Goal: Task Accomplishment & Management: Complete application form

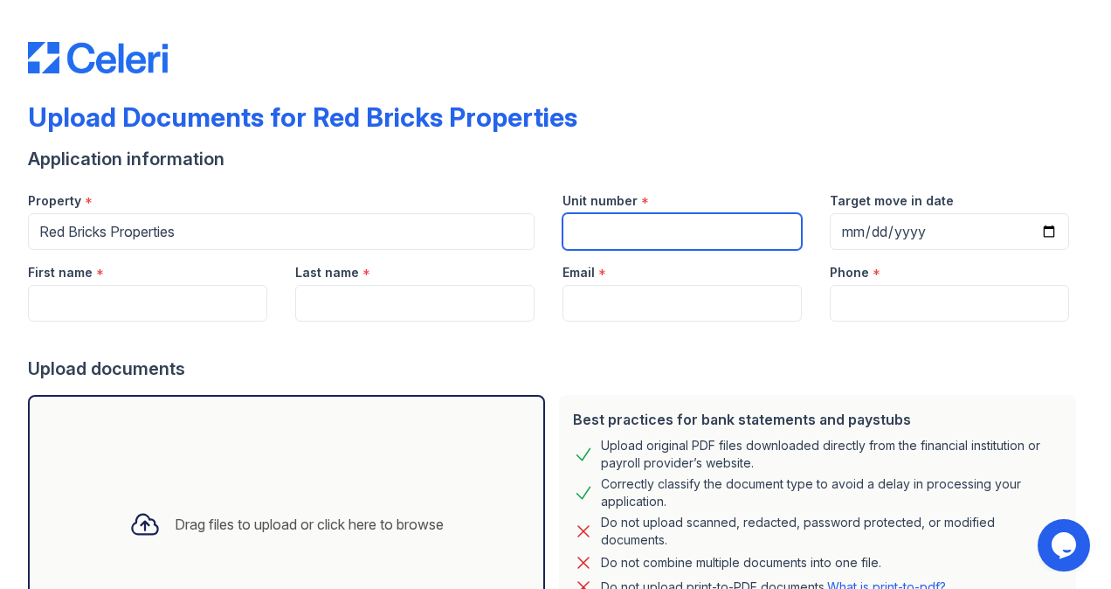
click at [638, 229] on input "Unit number" at bounding box center [682, 231] width 239 height 37
type input "[STREET_ADDRESS][PERSON_NAME]"
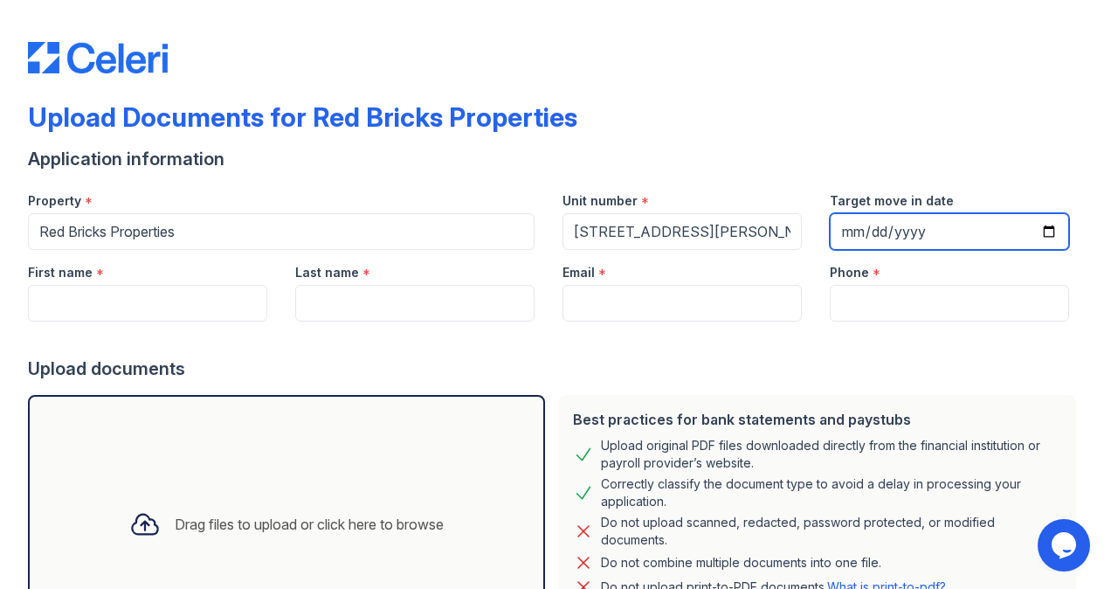
click at [862, 226] on input "Target move in date" at bounding box center [949, 231] width 239 height 37
type input "[DATE]"
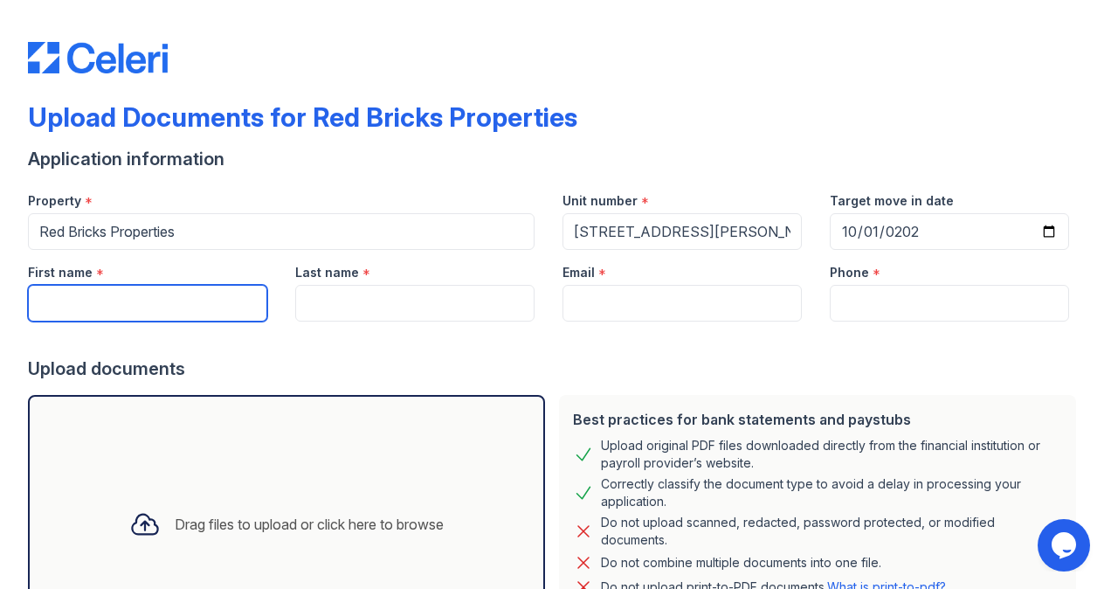
click at [130, 304] on input "First name" at bounding box center [147, 303] width 239 height 37
type input "[US_STATE]"
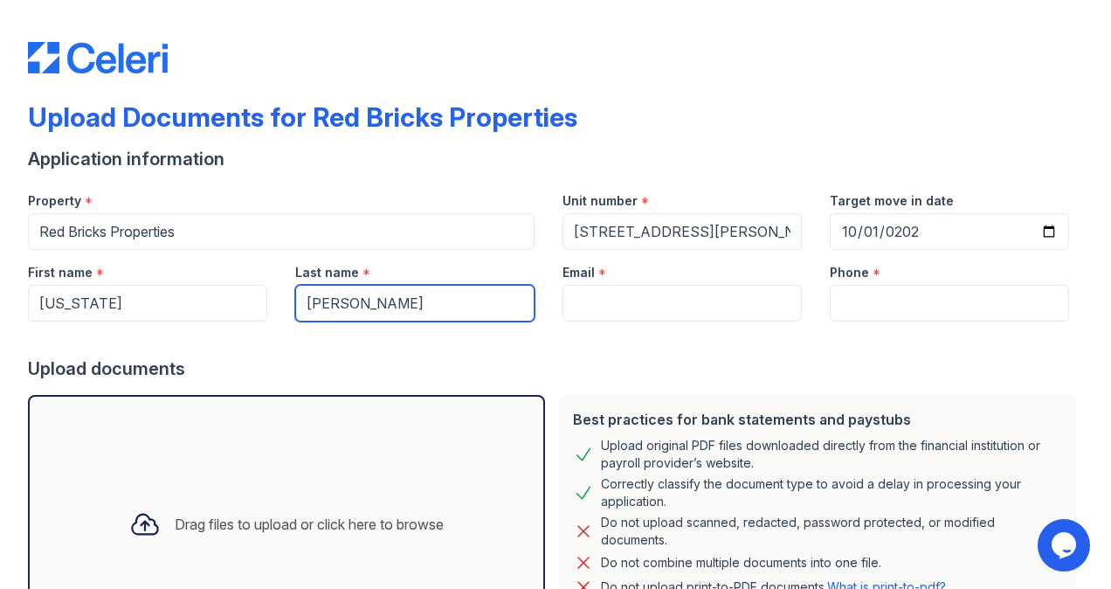
type input "[PERSON_NAME]"
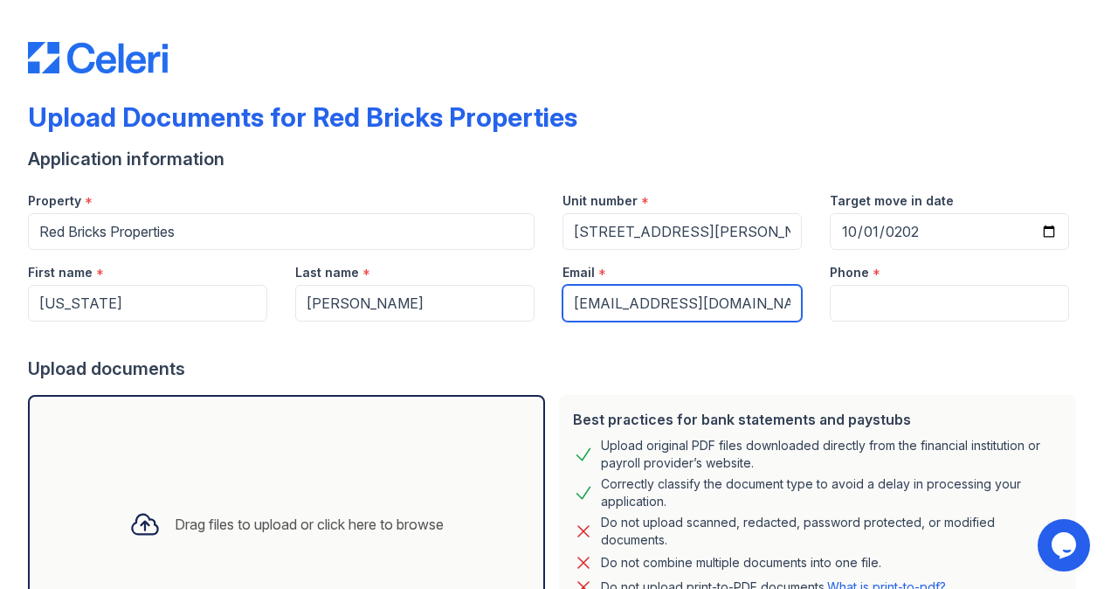
type input "[EMAIL_ADDRESS][DOMAIN_NAME]"
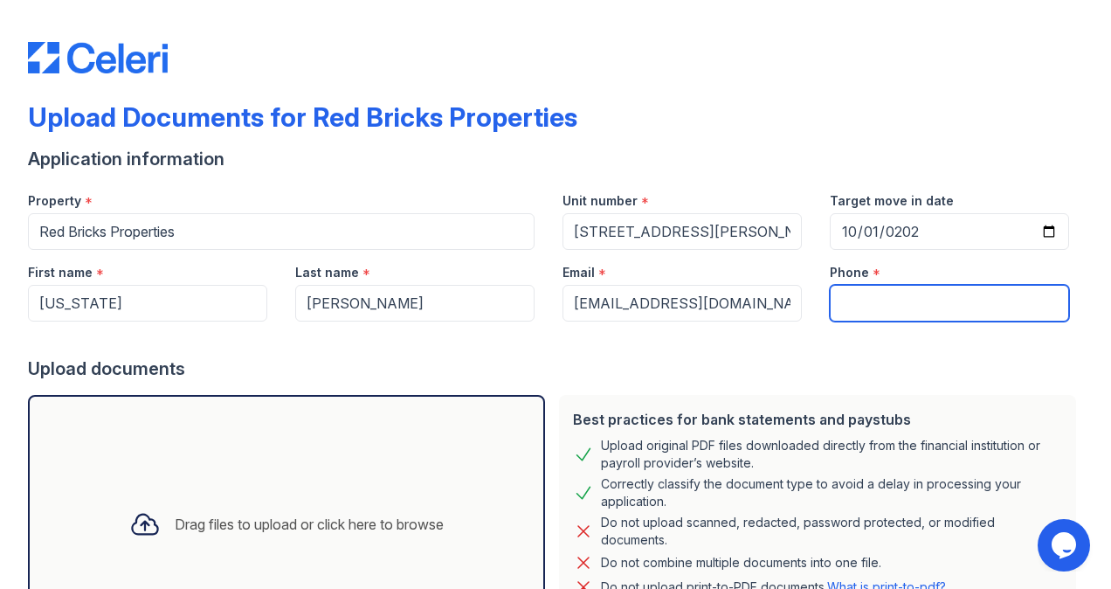
click at [847, 308] on input "Phone" at bounding box center [949, 303] width 239 height 37
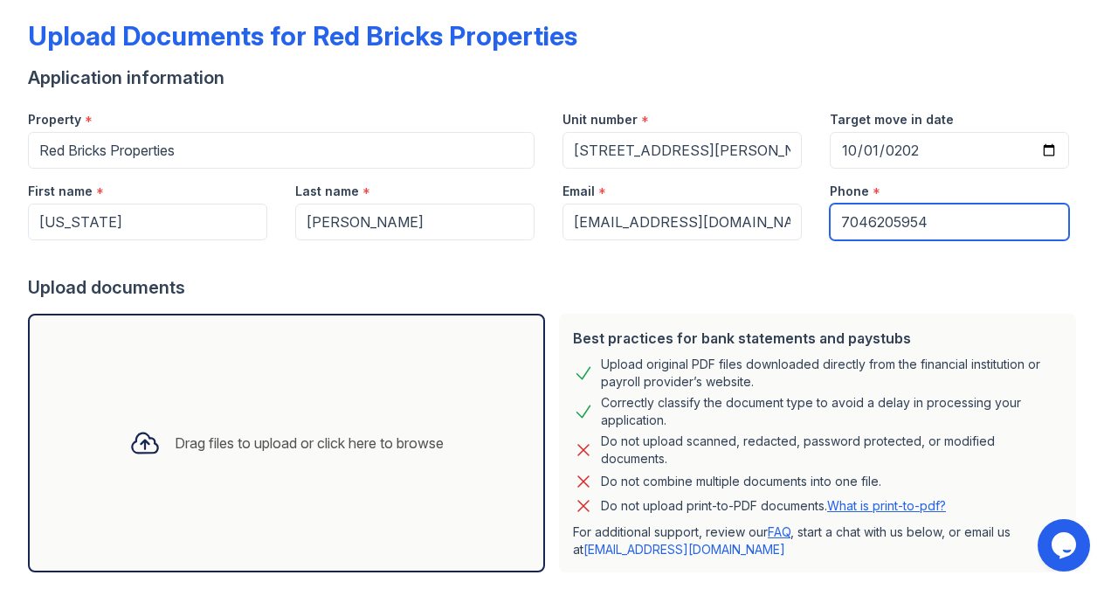
scroll to position [171, 0]
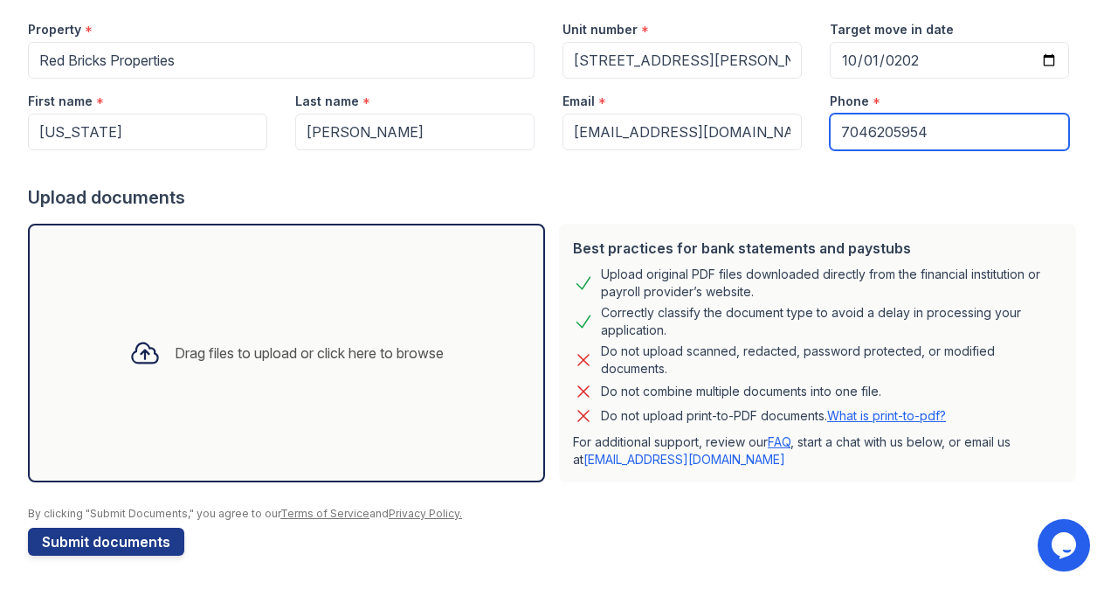
type input "7046205954"
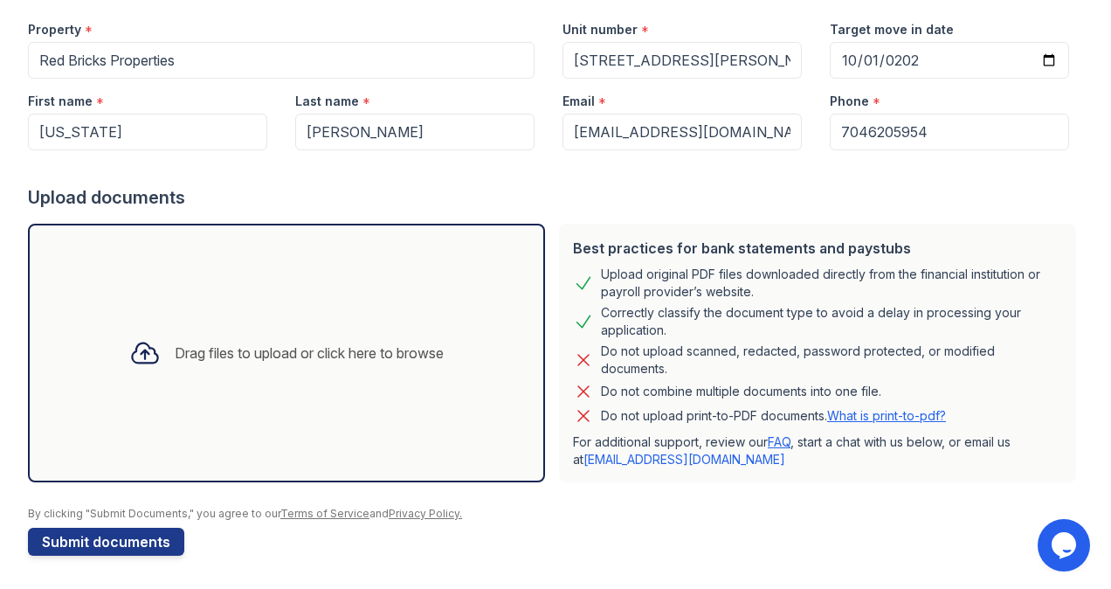
click at [398, 428] on div "Drag files to upload or click here to browse" at bounding box center [286, 353] width 517 height 259
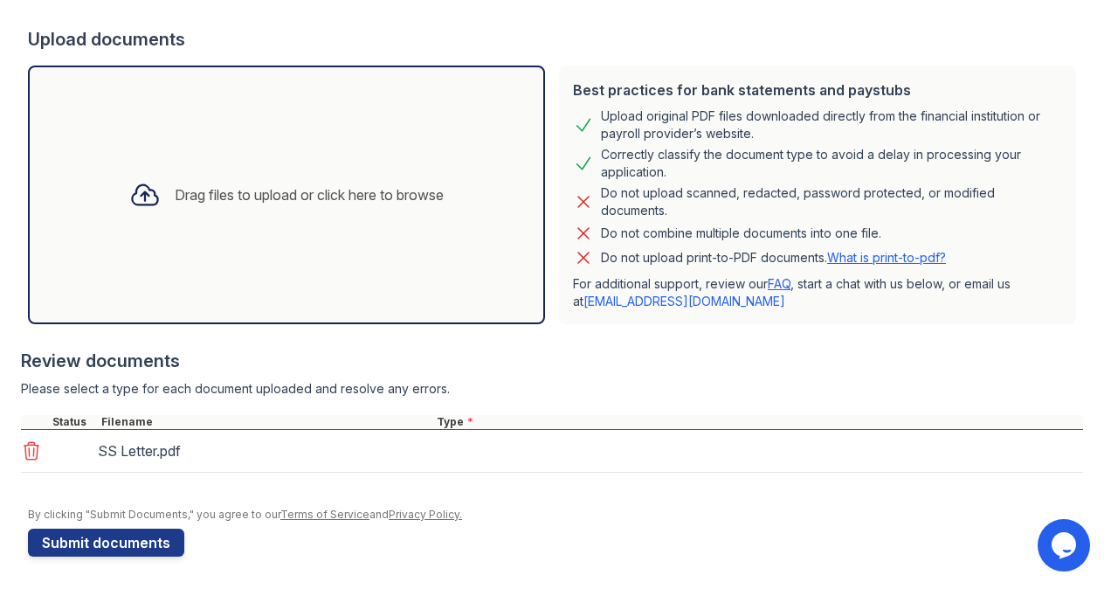
scroll to position [330, 0]
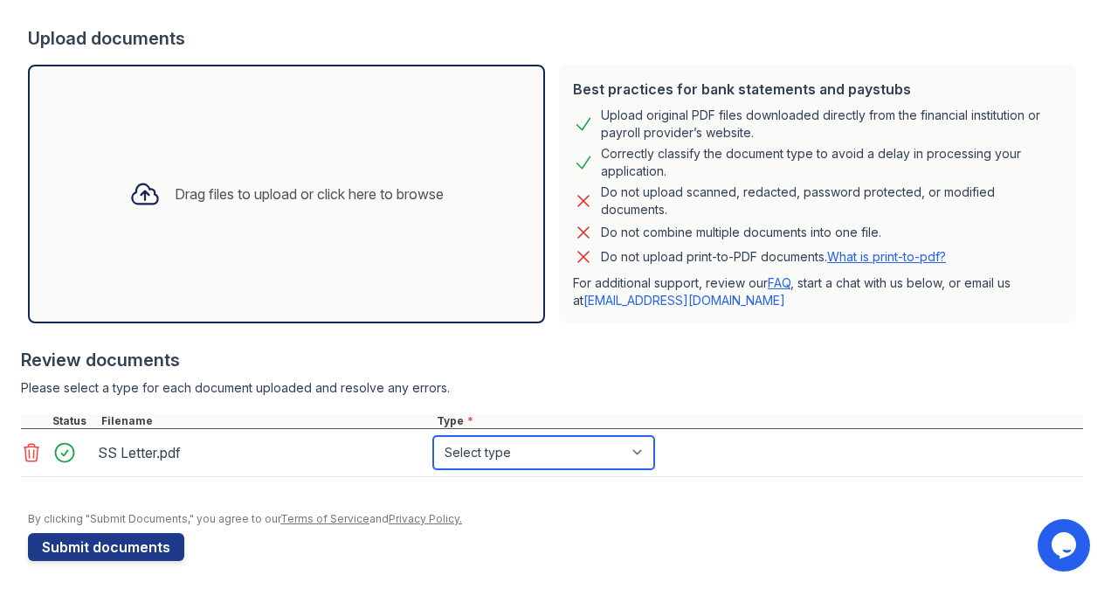
click at [452, 451] on select "Select type Paystub Bank Statement Offer Letter Tax Documents Benefit Award Let…" at bounding box center [543, 452] width 221 height 33
select select "benefit_award_letter"
click at [433, 436] on select "Select type Paystub Bank Statement Offer Letter Tax Documents Benefit Award Let…" at bounding box center [543, 452] width 221 height 33
click at [302, 545] on form "Application information Property * Red Bricks Properties Unit number * [STREET_…" at bounding box center [556, 189] width 1056 height 744
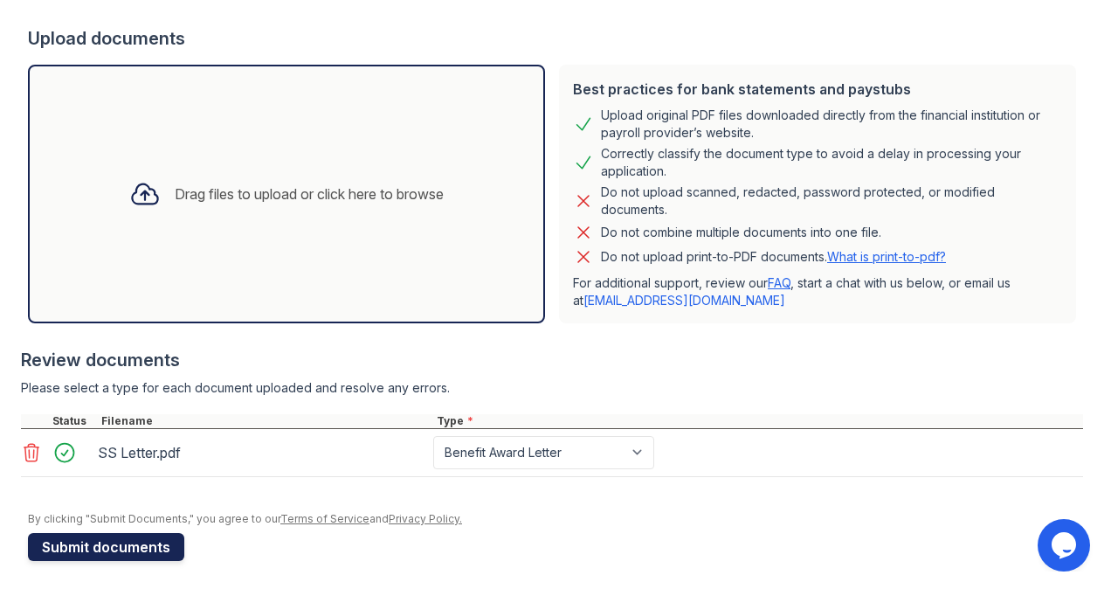
click at [164, 548] on button "Submit documents" at bounding box center [106, 547] width 156 height 28
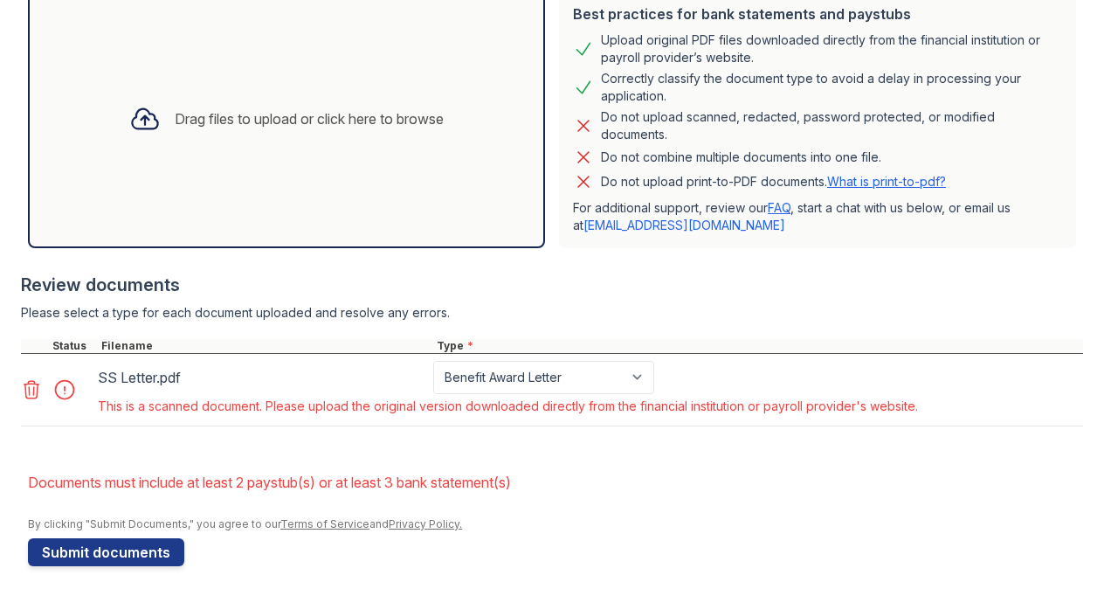
scroll to position [464, 0]
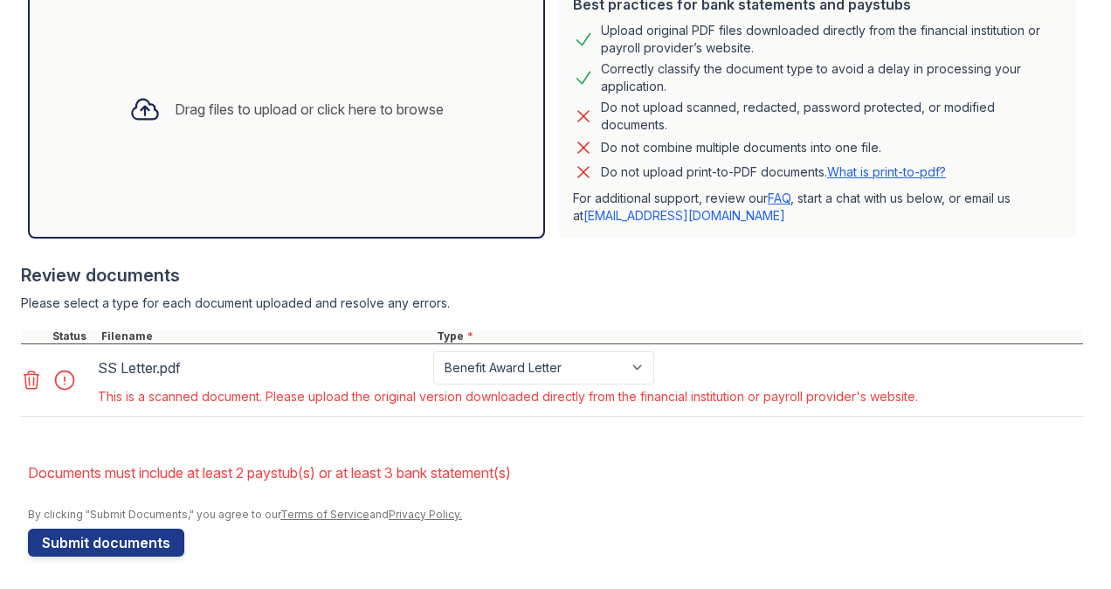
click at [295, 146] on div "Drag files to upload or click here to browse" at bounding box center [286, 109] width 517 height 259
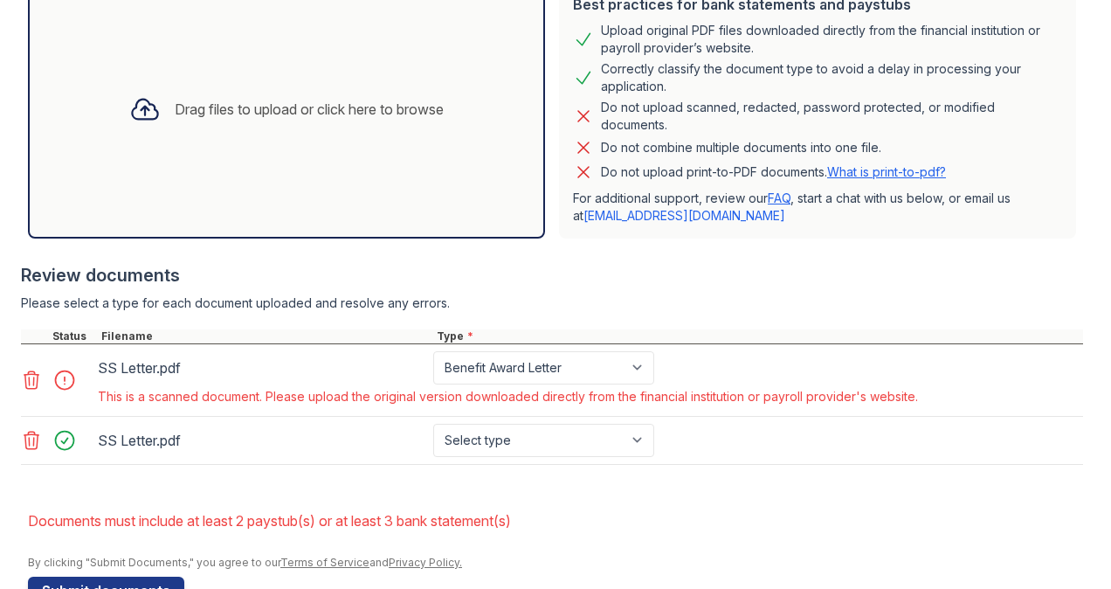
click at [240, 105] on div "Drag files to upload or click here to browse" at bounding box center [309, 109] width 269 height 21
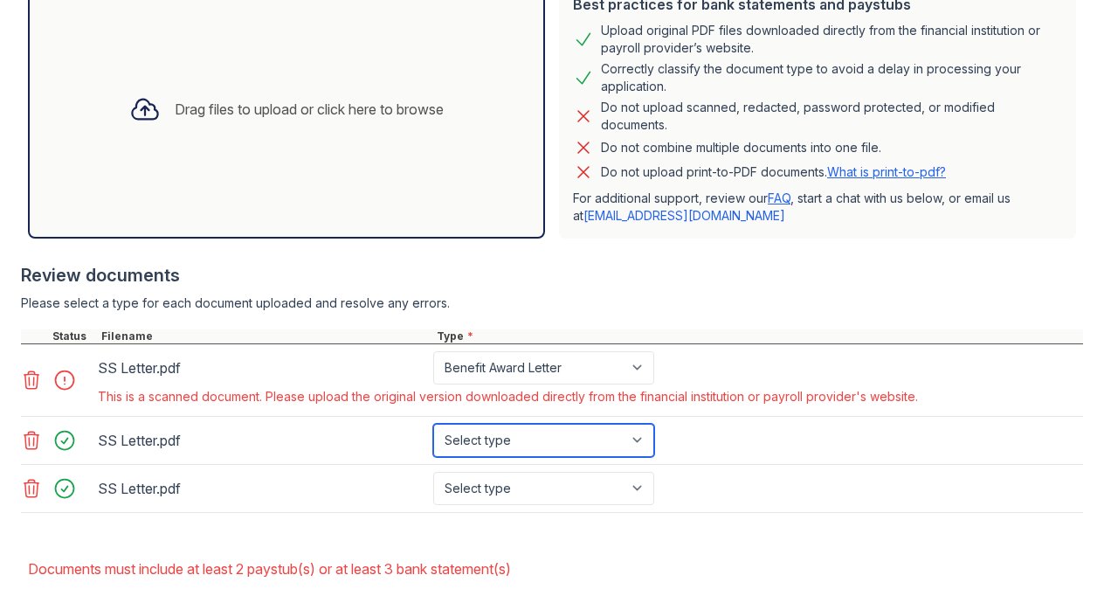
click at [640, 435] on select "Select type Paystub Bank Statement Offer Letter Tax Documents Benefit Award Let…" at bounding box center [543, 440] width 221 height 33
select select "other"
click at [433, 424] on select "Select type Paystub Bank Statement Offer Letter Tax Documents Benefit Award Let…" at bounding box center [543, 440] width 221 height 33
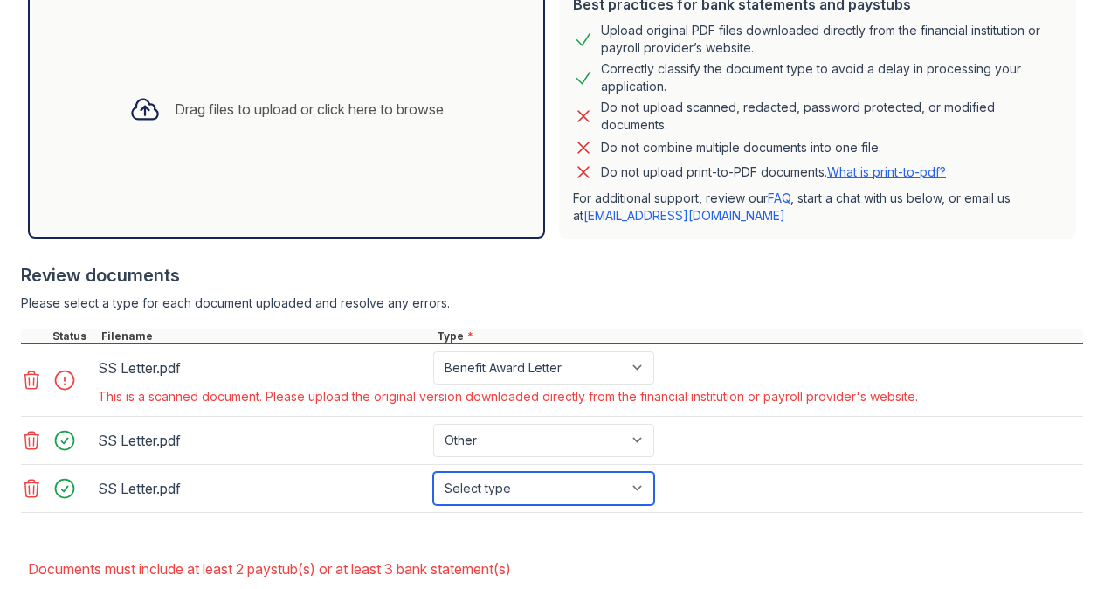
click at [639, 482] on select "Select type Paystub Bank Statement Offer Letter Tax Documents Benefit Award Let…" at bounding box center [543, 488] width 221 height 33
select select "other"
click at [433, 472] on select "Select type Paystub Bank Statement Offer Letter Tax Documents Benefit Award Let…" at bounding box center [543, 488] width 221 height 33
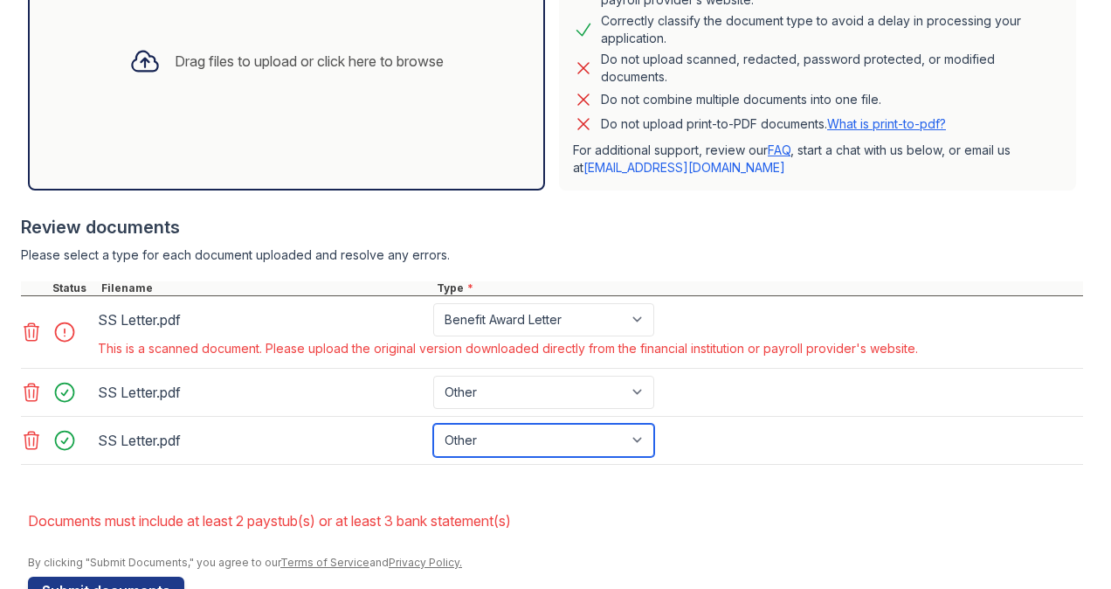
scroll to position [551, 0]
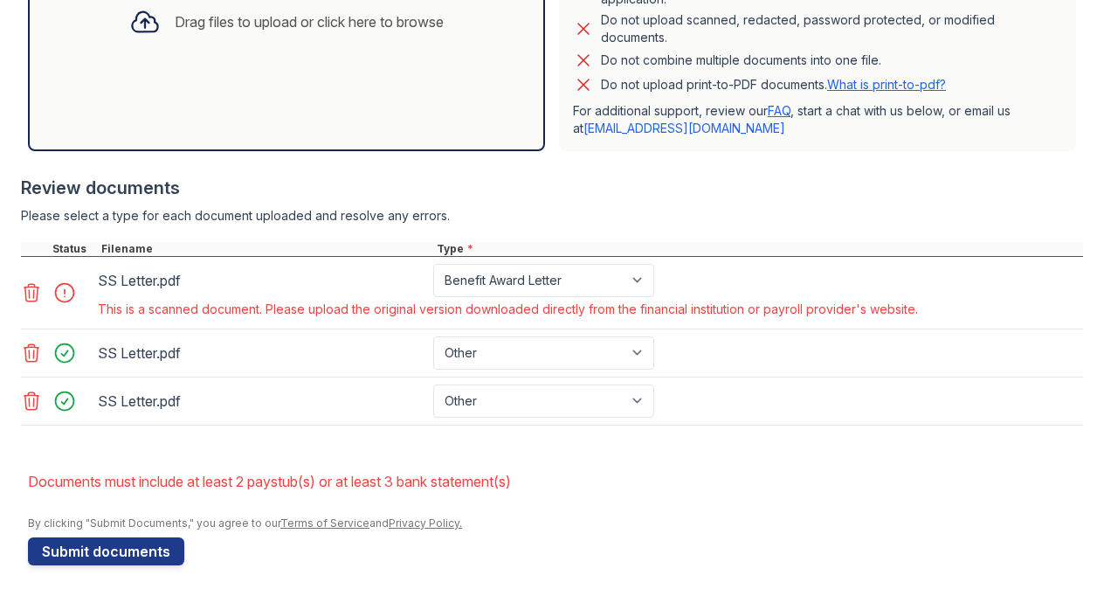
click at [67, 353] on div at bounding box center [69, 353] width 49 height 24
click at [62, 350] on div at bounding box center [69, 353] width 49 height 24
click at [58, 404] on div at bounding box center [69, 401] width 49 height 24
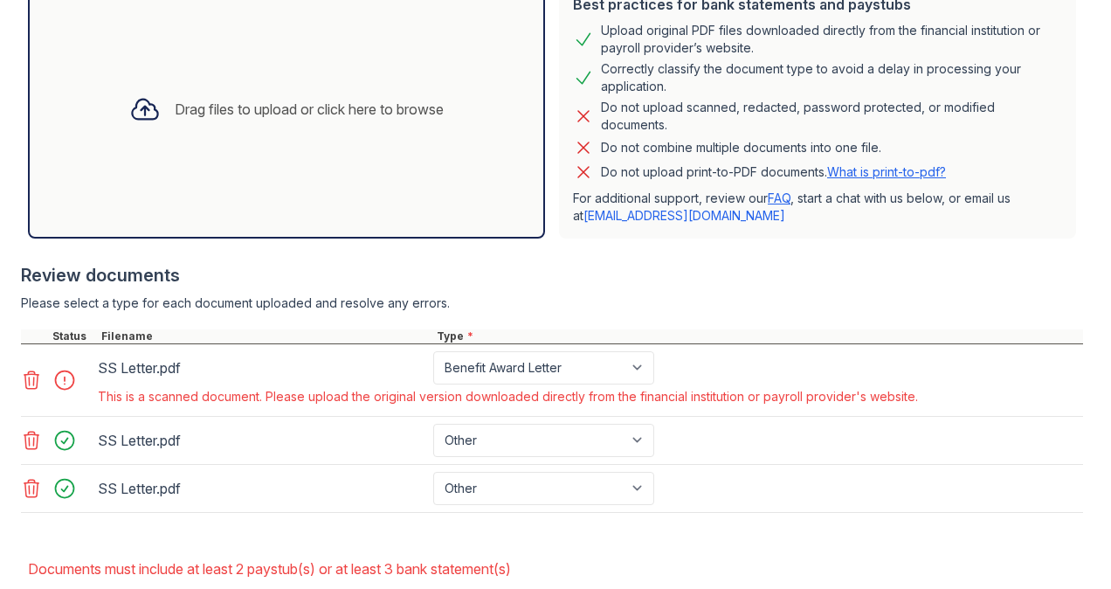
scroll to position [558, 0]
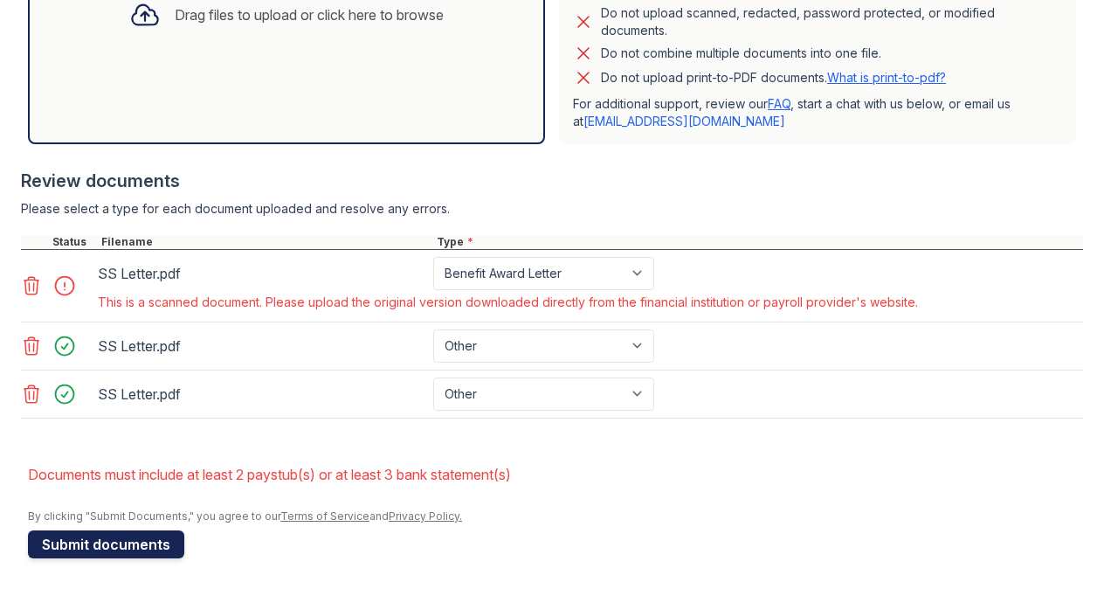
click at [71, 540] on button "Submit documents" at bounding box center [106, 544] width 156 height 28
click at [26, 282] on icon at bounding box center [31, 285] width 21 height 21
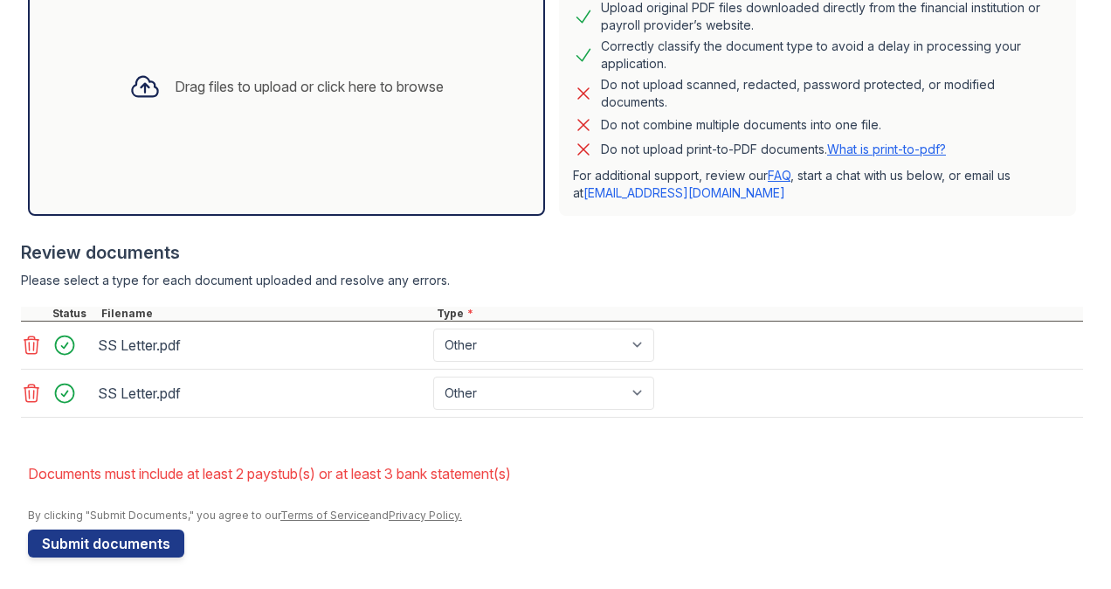
click at [64, 392] on div at bounding box center [69, 393] width 49 height 24
click at [173, 151] on div "Drag files to upload or click here to browse" at bounding box center [286, 86] width 517 height 259
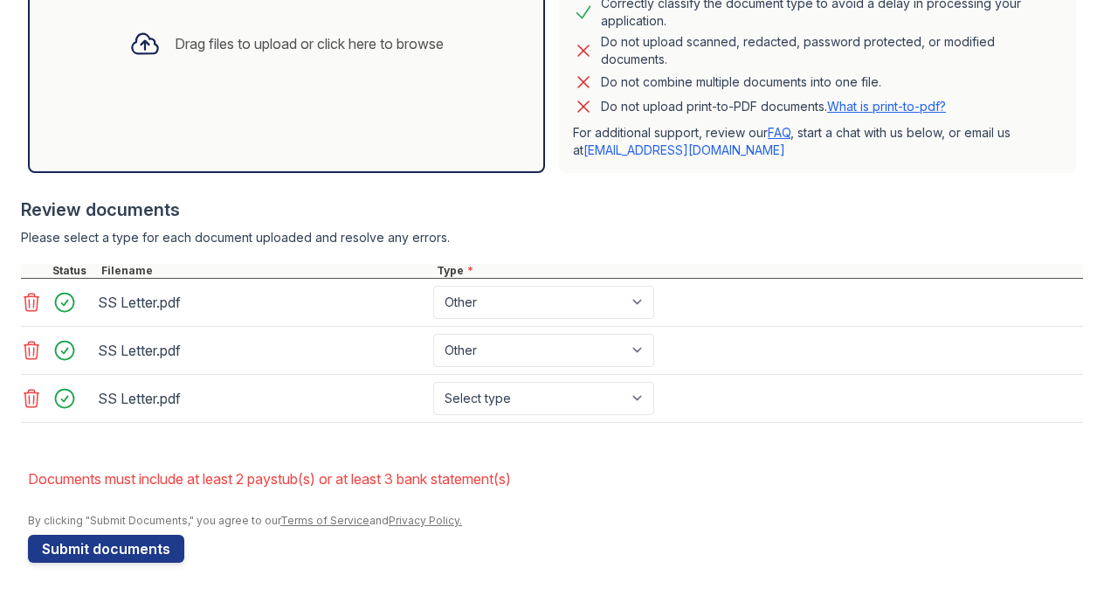
scroll to position [534, 0]
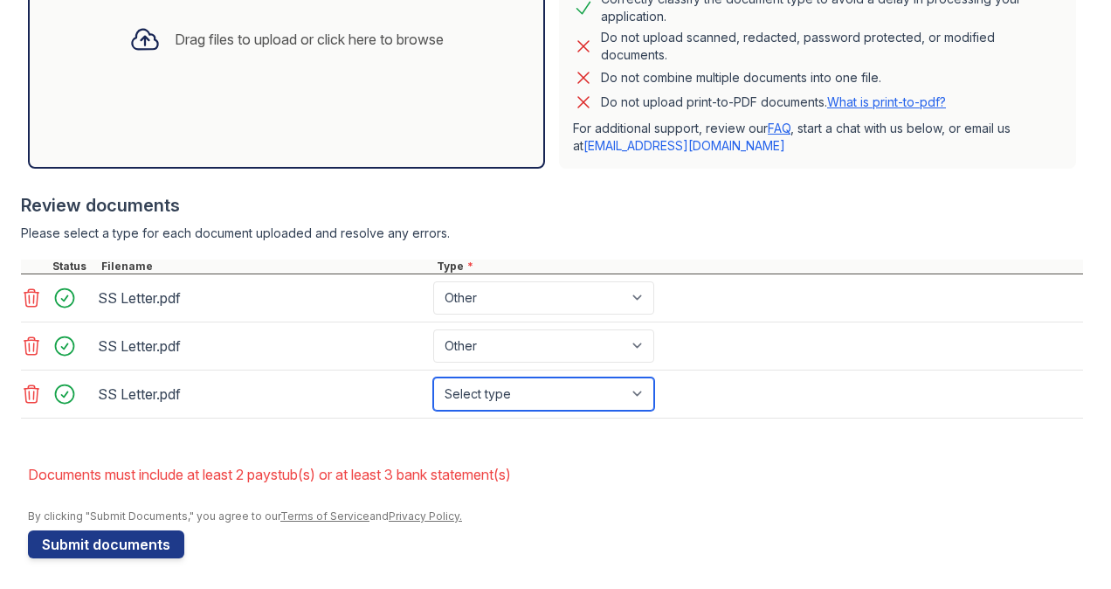
click at [488, 386] on select "Select type Paystub Bank Statement Offer Letter Tax Documents Benefit Award Let…" at bounding box center [543, 393] width 221 height 33
select select "other"
click at [433, 377] on select "Select type Paystub Bank Statement Offer Letter Tax Documents Benefit Award Let…" at bounding box center [543, 393] width 221 height 33
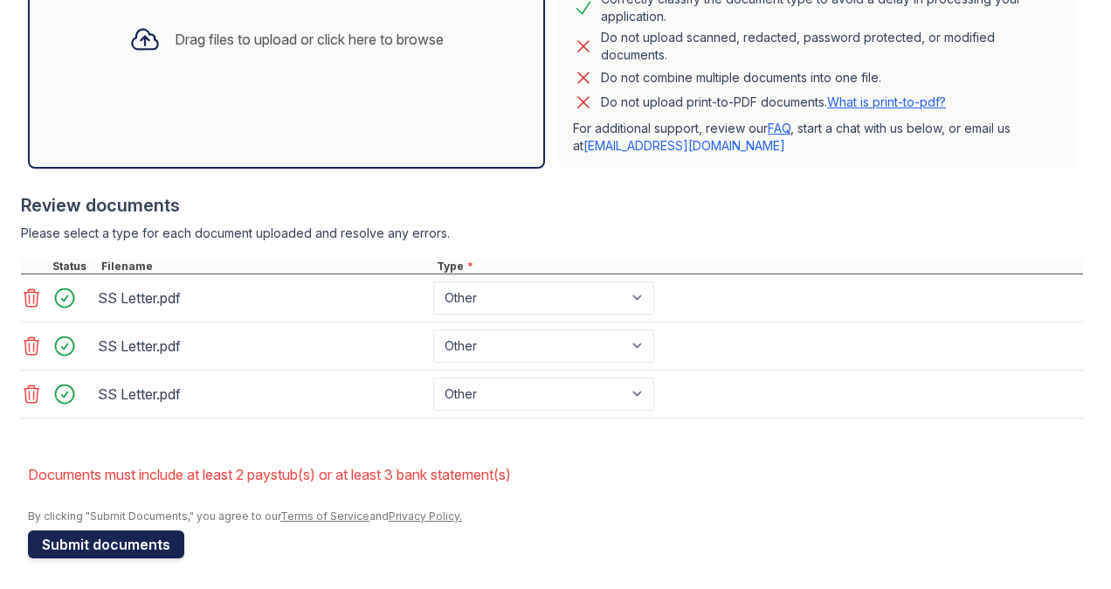
click at [128, 543] on button "Submit documents" at bounding box center [106, 544] width 156 height 28
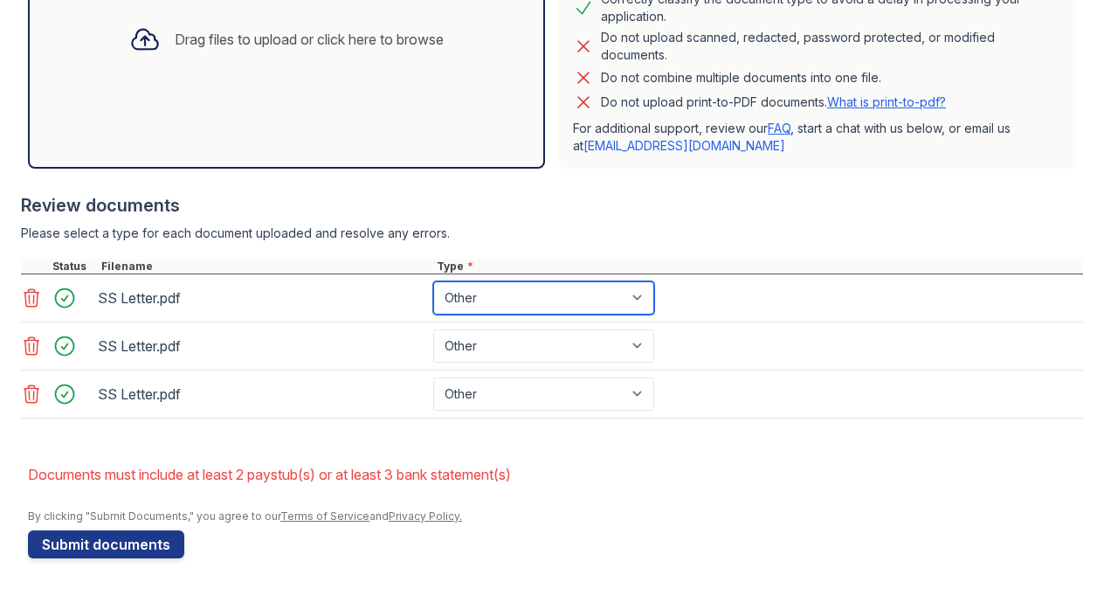
click at [641, 296] on select "Paystub Bank Statement Offer Letter Tax Documents Benefit Award Letter Investme…" at bounding box center [543, 297] width 221 height 33
select select "paystub"
click at [433, 281] on select "Paystub Bank Statement Offer Letter Tax Documents Benefit Award Letter Investme…" at bounding box center [543, 297] width 221 height 33
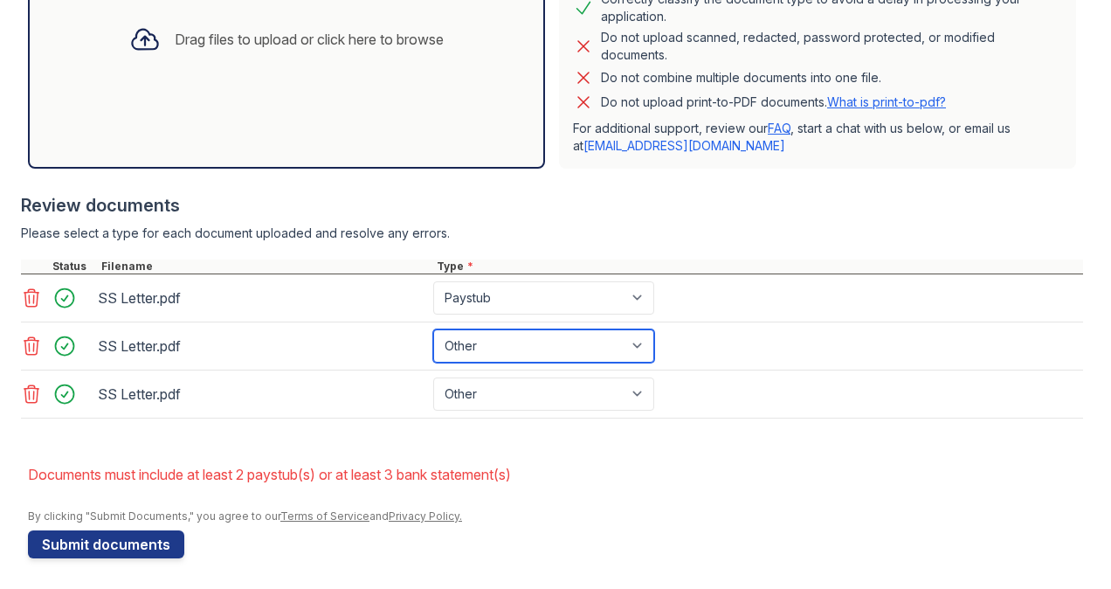
click at [643, 345] on select "Paystub Bank Statement Offer Letter Tax Documents Benefit Award Letter Investme…" at bounding box center [543, 345] width 221 height 33
select select "paystub"
click at [433, 329] on select "Paystub Bank Statement Offer Letter Tax Documents Benefit Award Letter Investme…" at bounding box center [543, 345] width 221 height 33
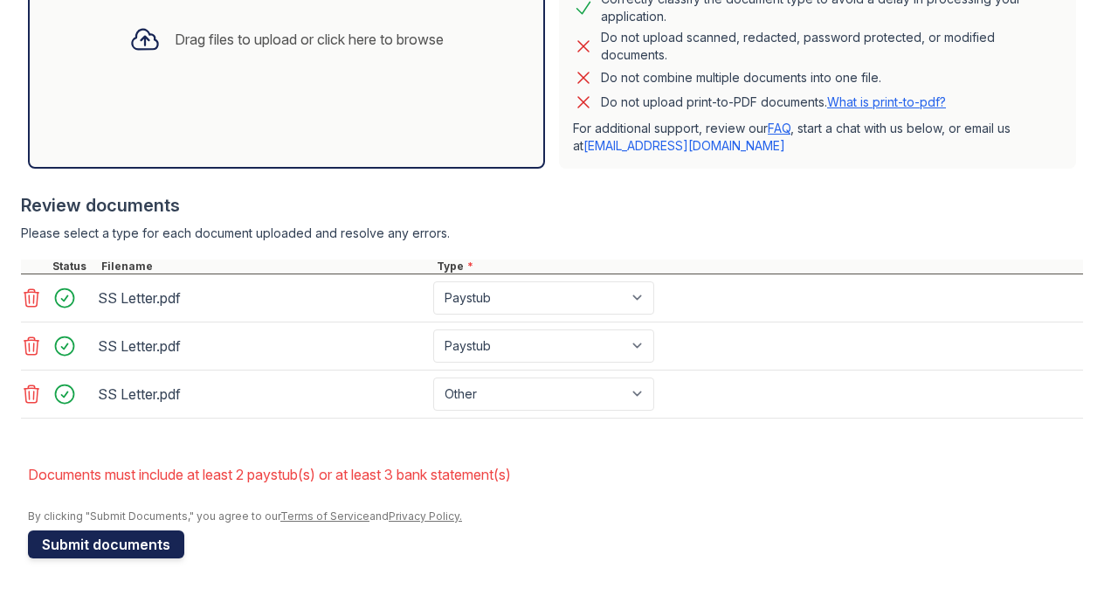
click at [110, 540] on button "Submit documents" at bounding box center [106, 544] width 156 height 28
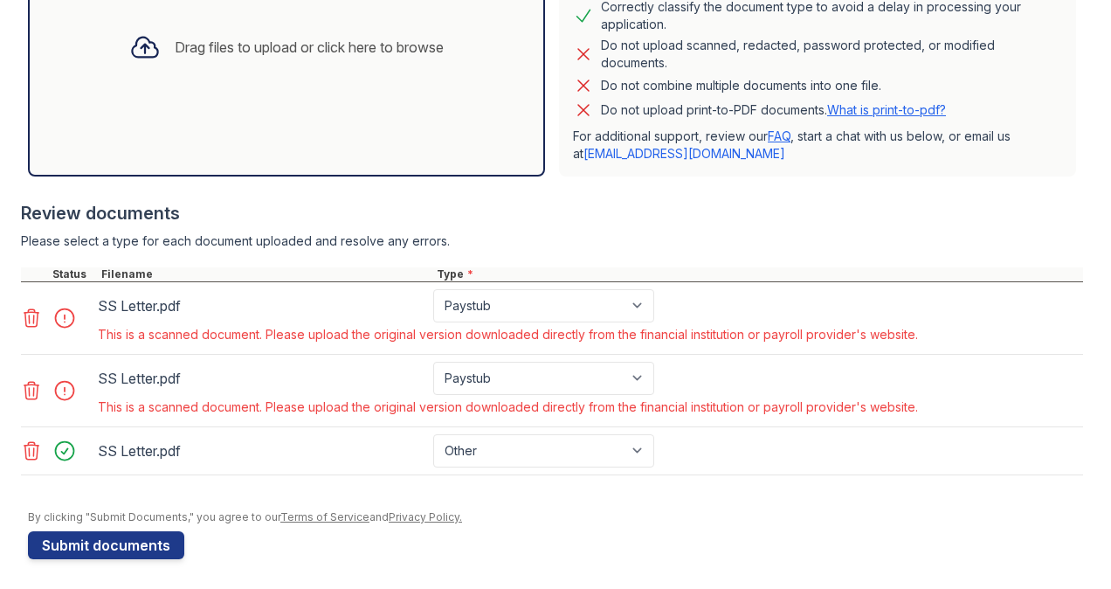
scroll to position [527, 0]
click at [34, 316] on icon at bounding box center [31, 317] width 21 height 21
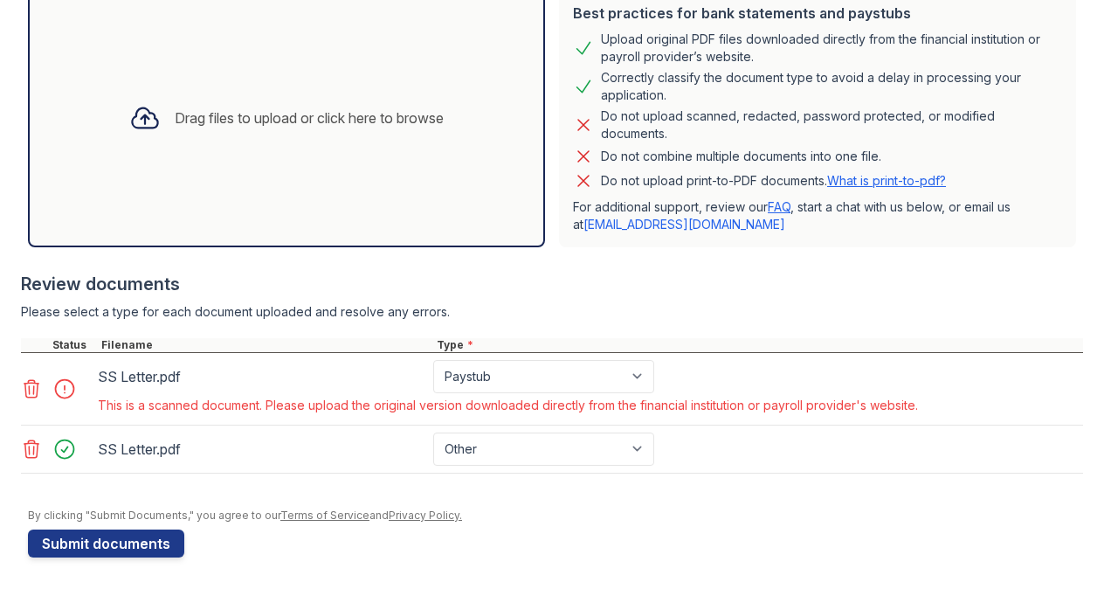
click at [33, 388] on icon at bounding box center [31, 388] width 15 height 17
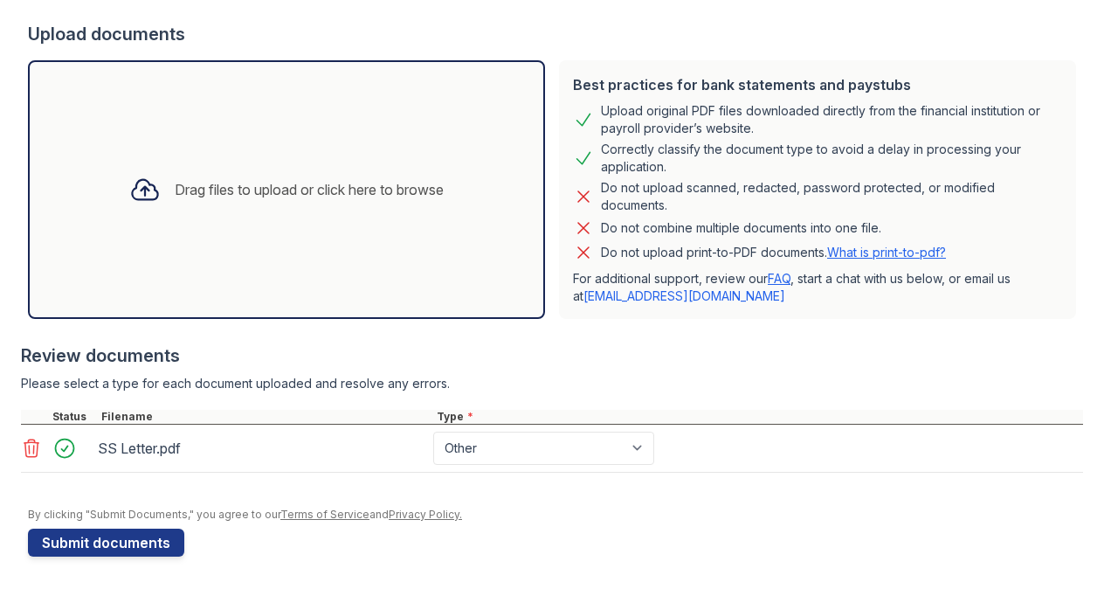
click at [34, 444] on icon at bounding box center [31, 448] width 15 height 17
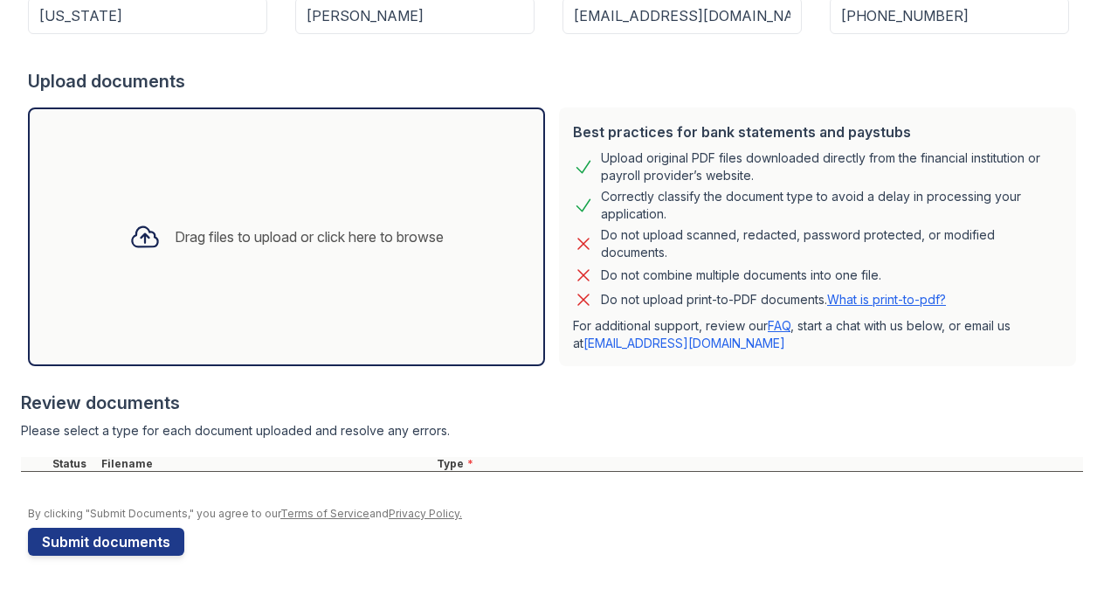
click at [238, 249] on div "Drag files to upload or click here to browse" at bounding box center [286, 236] width 343 height 59
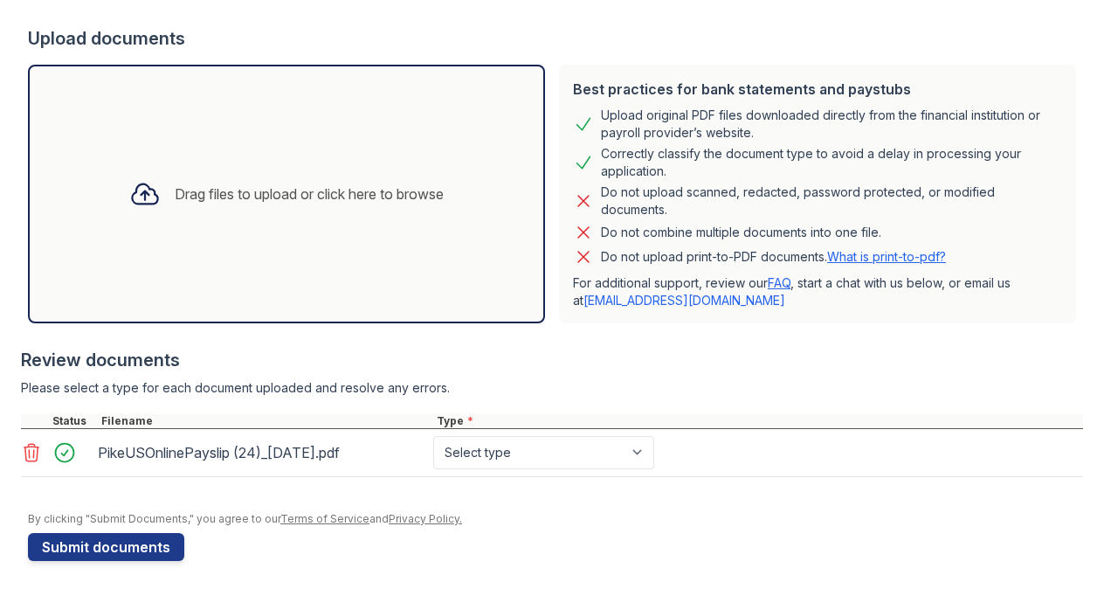
scroll to position [384, 0]
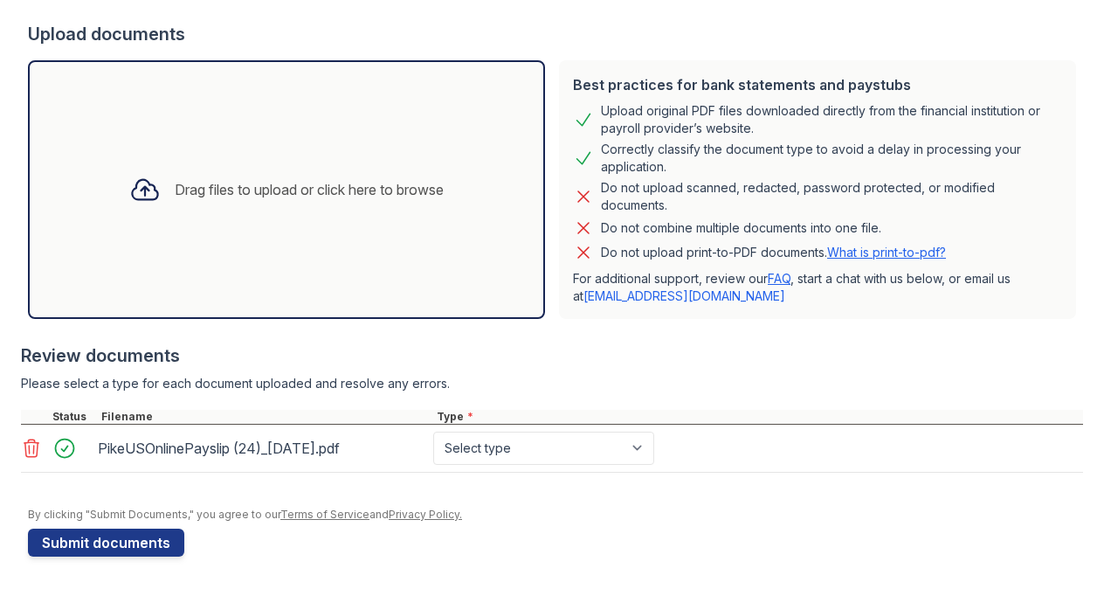
click at [265, 214] on div "Drag files to upload or click here to browse" at bounding box center [286, 189] width 343 height 59
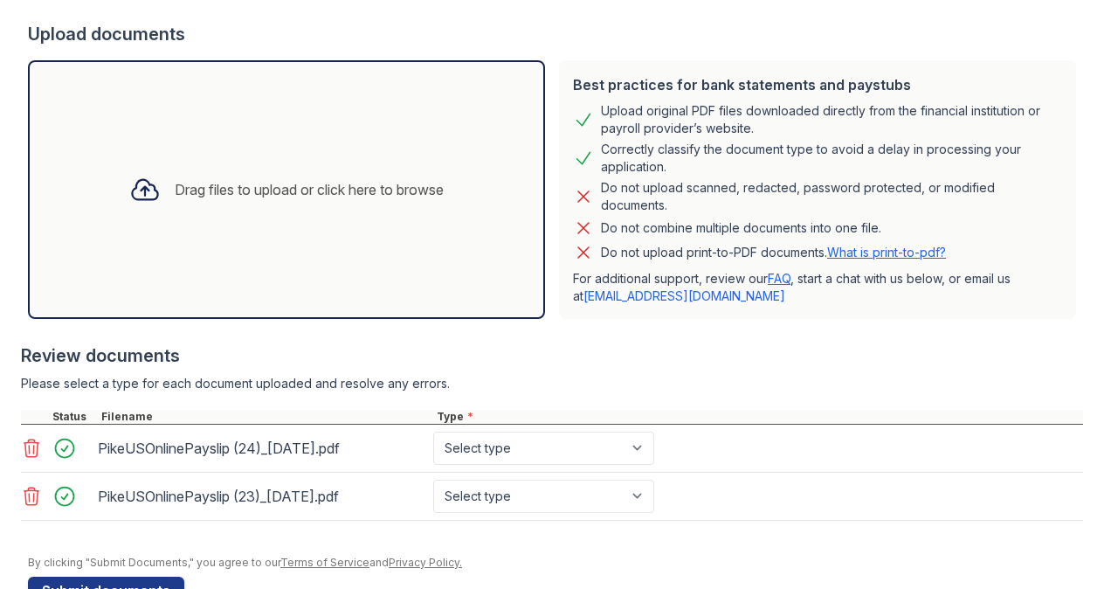
click at [298, 206] on div "Drag files to upload or click here to browse" at bounding box center [286, 189] width 343 height 59
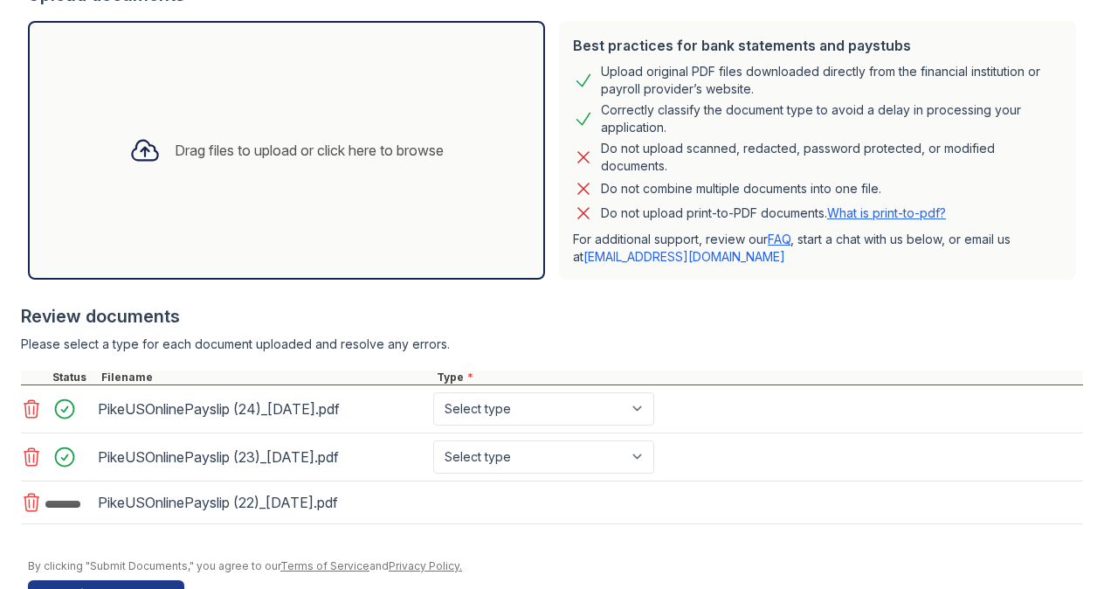
scroll to position [474, 0]
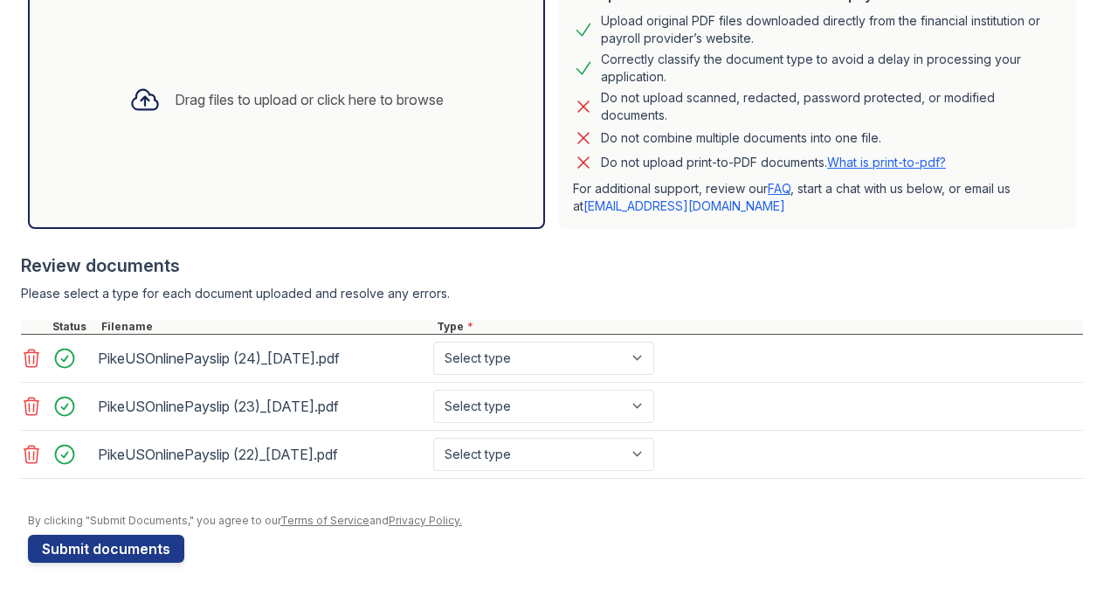
click at [278, 102] on div "Drag files to upload or click here to browse" at bounding box center [309, 99] width 269 height 21
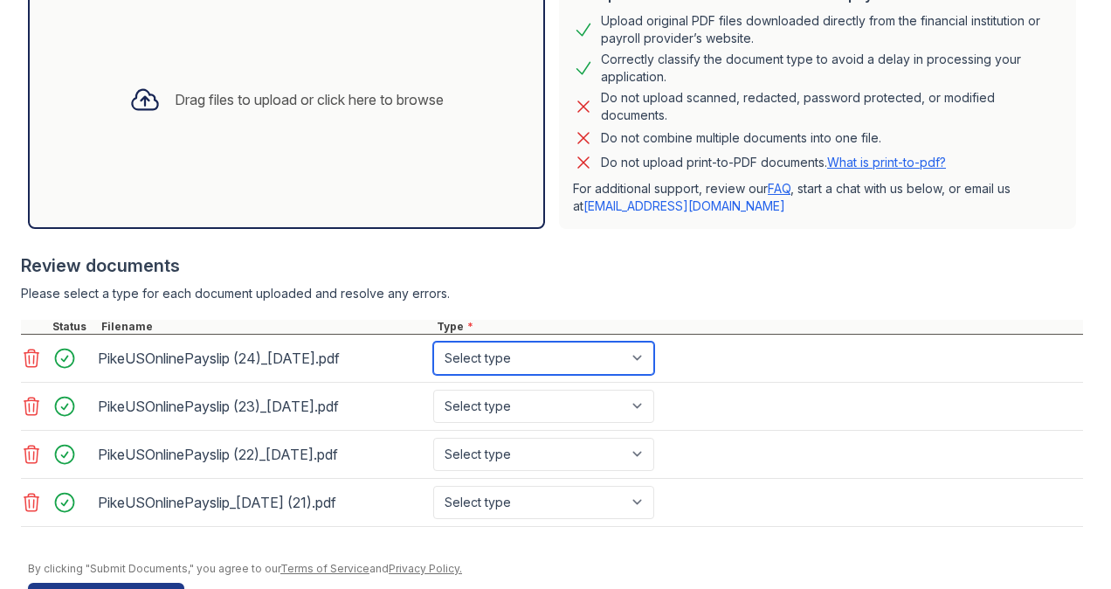
click at [478, 359] on select "Select type Paystub Bank Statement Offer Letter Tax Documents Benefit Award Let…" at bounding box center [543, 358] width 221 height 33
select select "paystub"
click at [433, 342] on select "Select type Paystub Bank Statement Offer Letter Tax Documents Benefit Award Let…" at bounding box center [543, 358] width 221 height 33
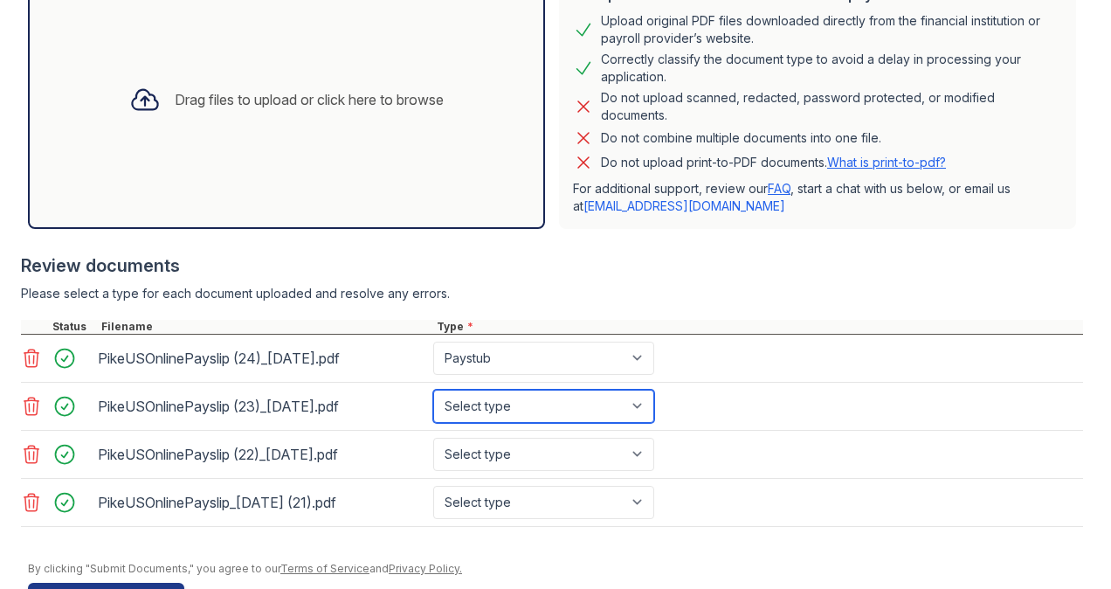
drag, startPoint x: 477, startPoint y: 397, endPoint x: 476, endPoint y: 418, distance: 21.0
click at [477, 397] on select "Select type Paystub Bank Statement Offer Letter Tax Documents Benefit Award Let…" at bounding box center [543, 406] width 221 height 33
select select "paystub"
click at [433, 390] on select "Select type Paystub Bank Statement Offer Letter Tax Documents Benefit Award Let…" at bounding box center [543, 406] width 221 height 33
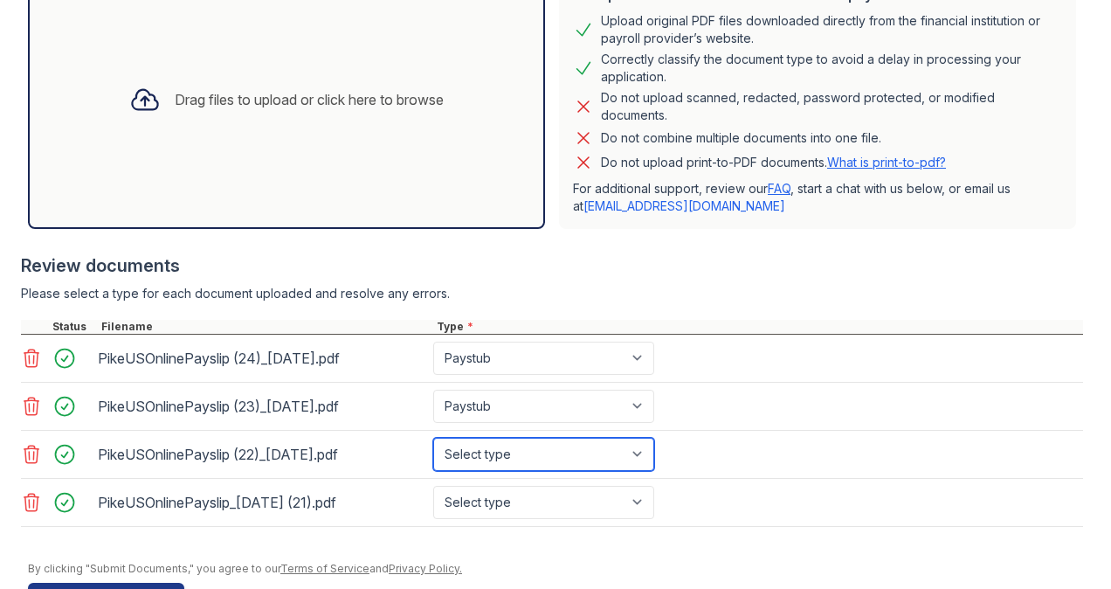
click at [461, 453] on select "Select type Paystub Bank Statement Offer Letter Tax Documents Benefit Award Let…" at bounding box center [543, 454] width 221 height 33
select select "paystub"
click at [433, 438] on select "Select type Paystub Bank Statement Offer Letter Tax Documents Benefit Award Let…" at bounding box center [543, 454] width 221 height 33
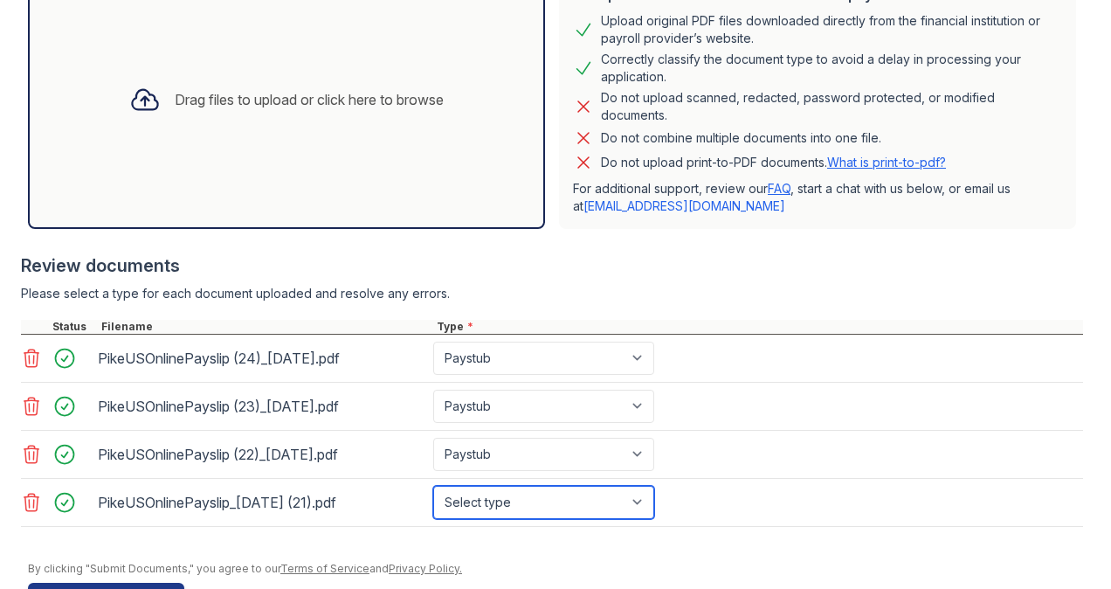
click at [472, 507] on select "Select type Paystub Bank Statement Offer Letter Tax Documents Benefit Award Let…" at bounding box center [543, 502] width 221 height 33
select select "paystub"
click at [433, 486] on select "Select type Paystub Bank Statement Offer Letter Tax Documents Benefit Award Let…" at bounding box center [543, 502] width 221 height 33
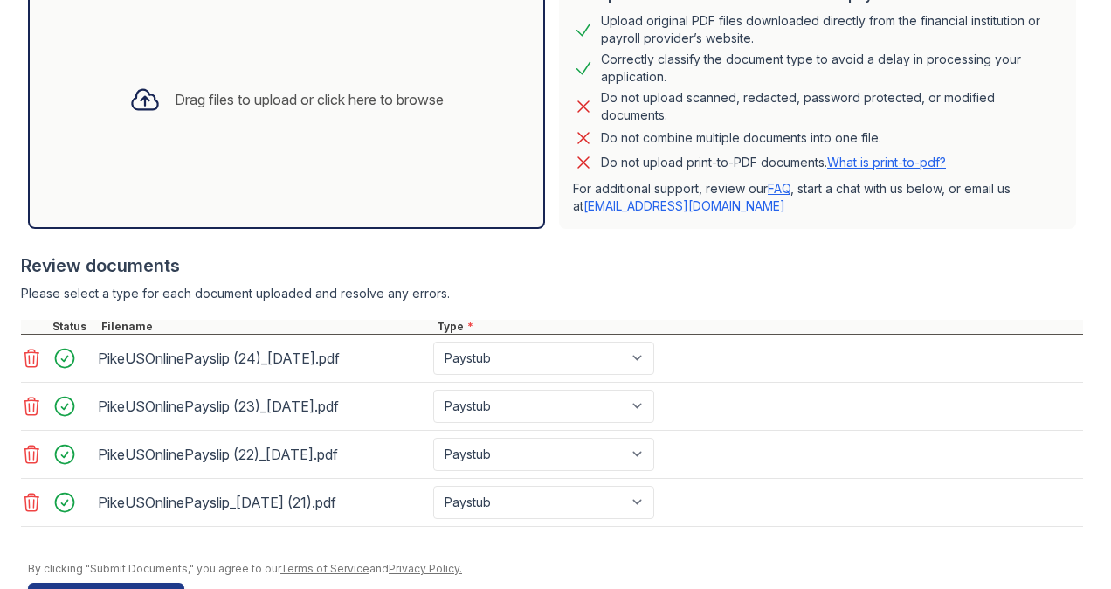
click at [505, 548] on div at bounding box center [556, 552] width 1056 height 17
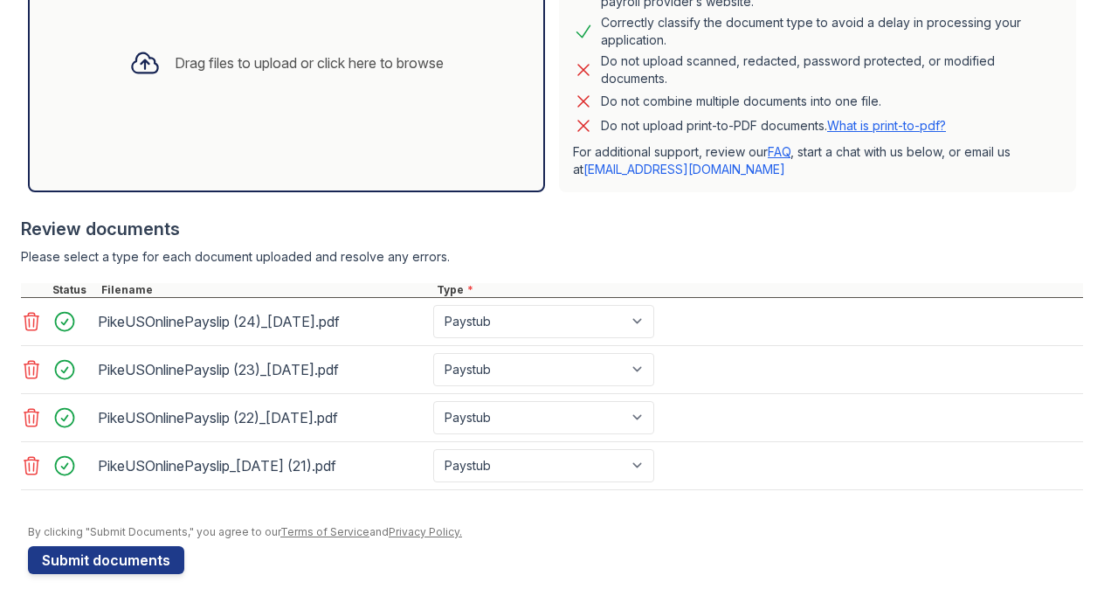
scroll to position [525, 0]
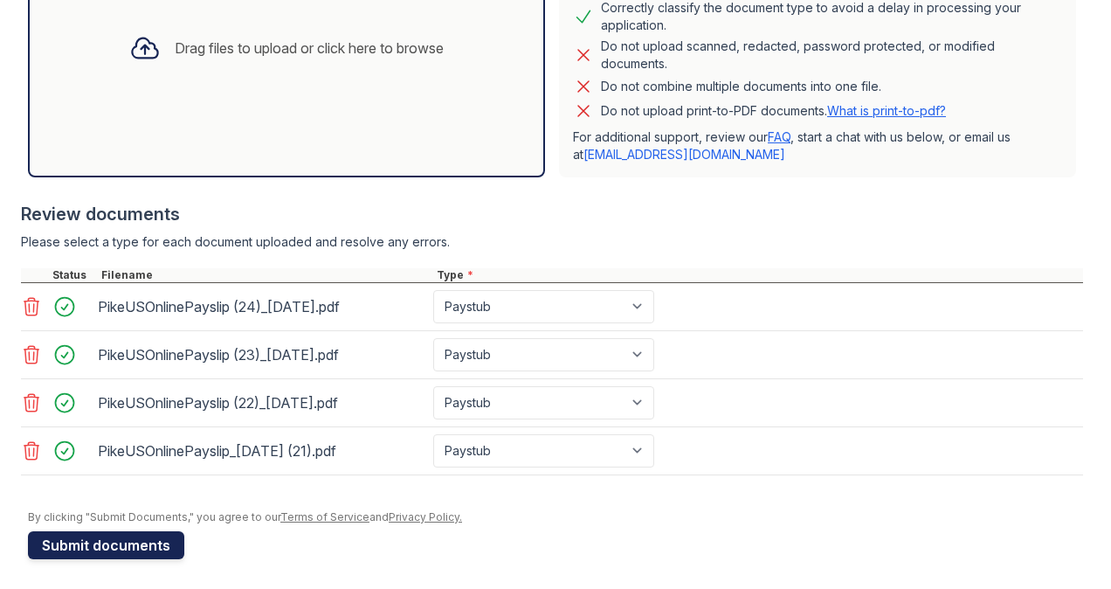
click at [160, 540] on button "Submit documents" at bounding box center [106, 545] width 156 height 28
